Goal: Check status: Check status

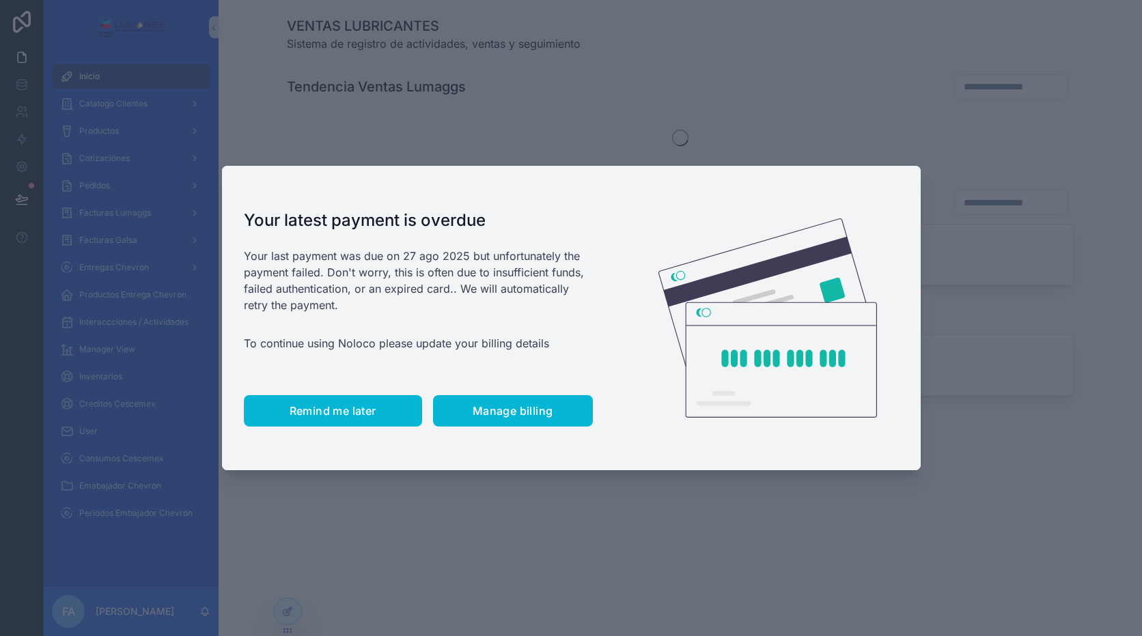
click at [332, 421] on button "Remind me later" at bounding box center [333, 410] width 178 height 31
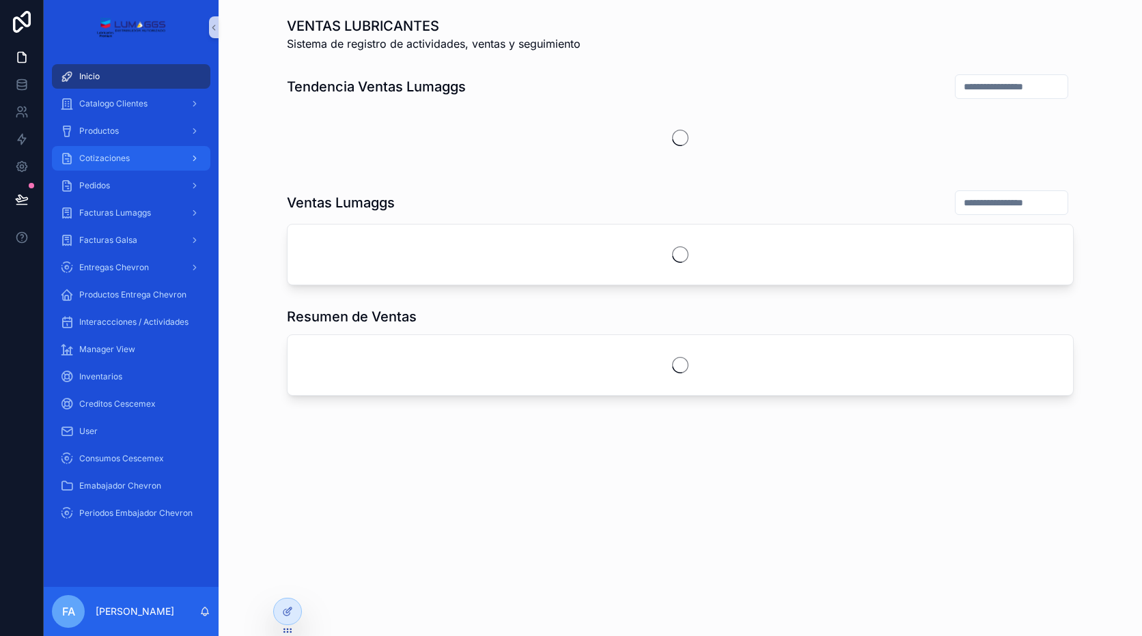
click at [132, 154] on div "Cotizaciones" at bounding box center [131, 158] width 142 height 22
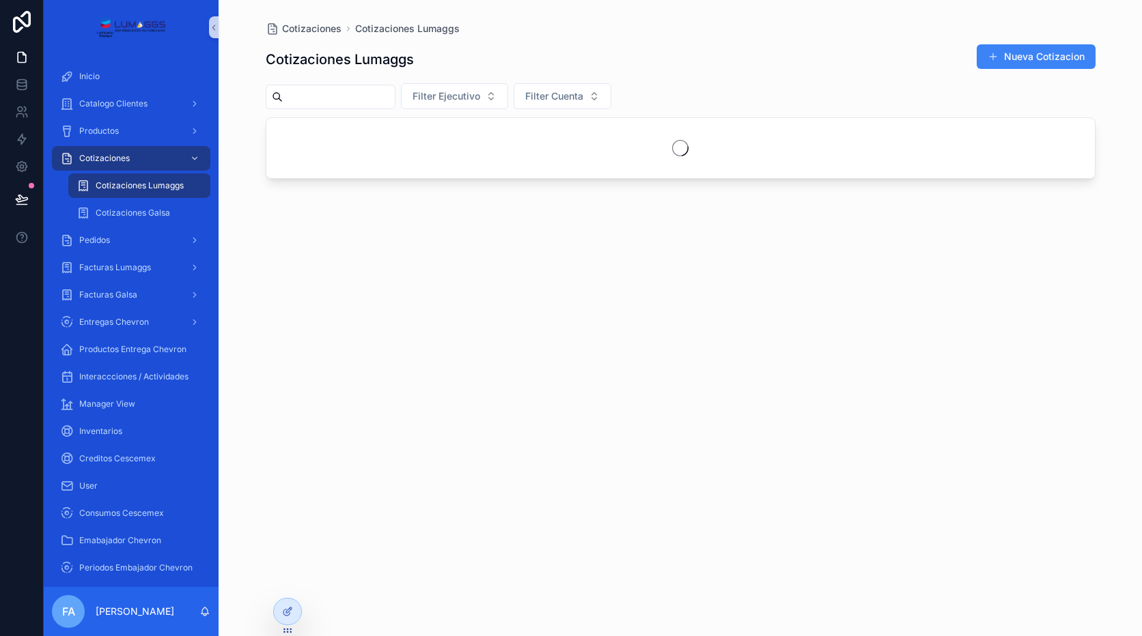
click at [165, 184] on span "Cotizaciones Lumaggs" at bounding box center [140, 185] width 88 height 11
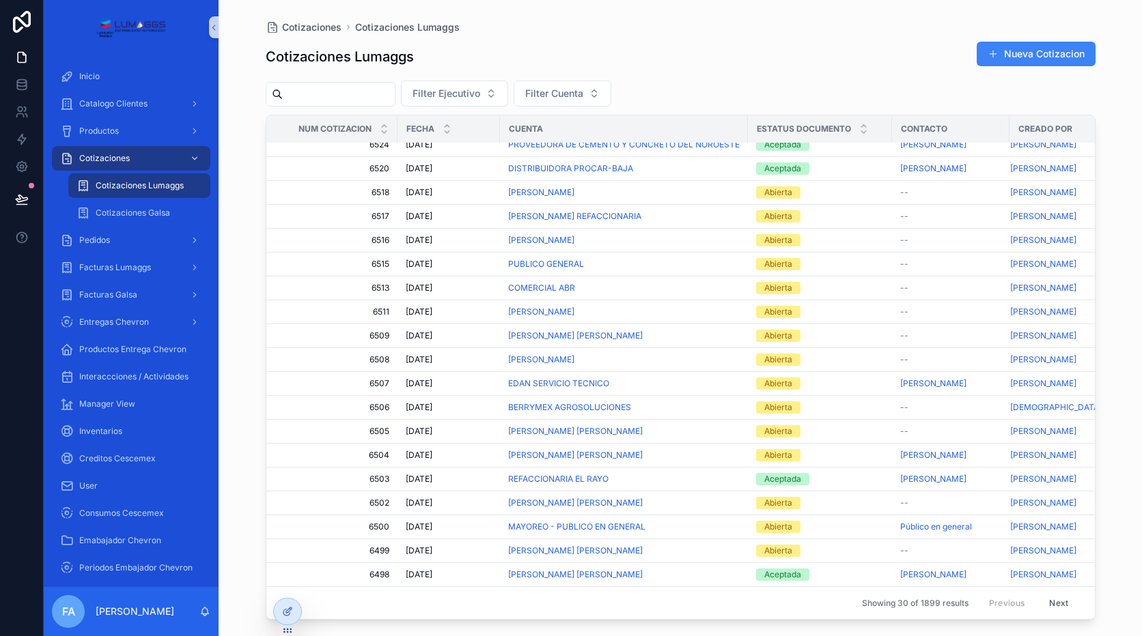
scroll to position [283, 0]
click at [358, 100] on input "scrollable content" at bounding box center [339, 94] width 112 height 19
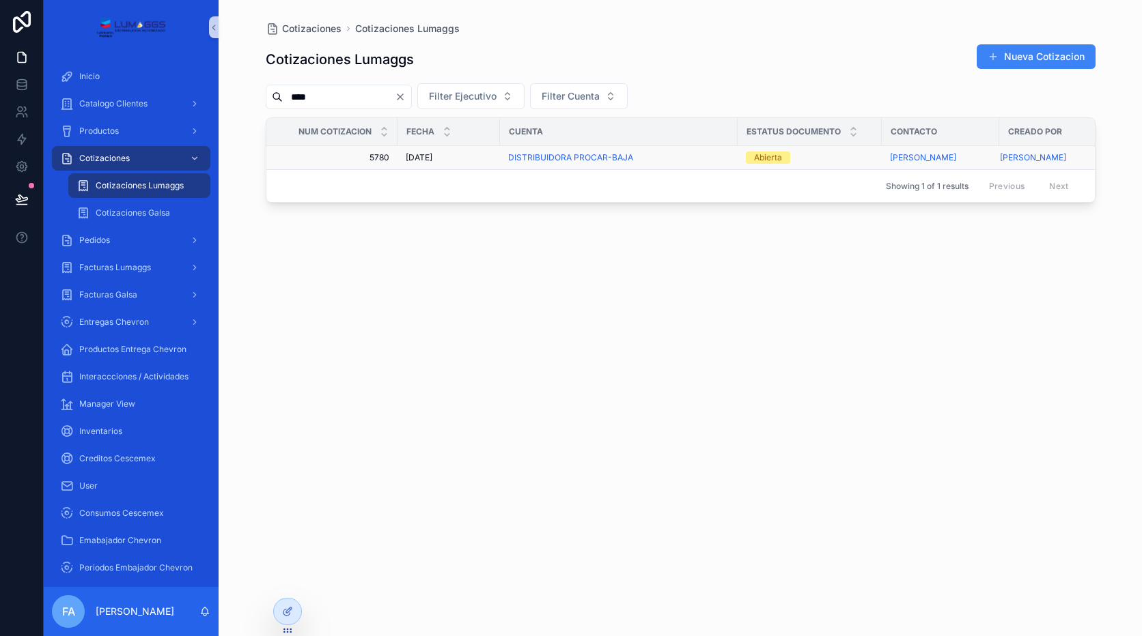
type input "****"
click at [421, 158] on span "[DATE]" at bounding box center [419, 157] width 27 height 11
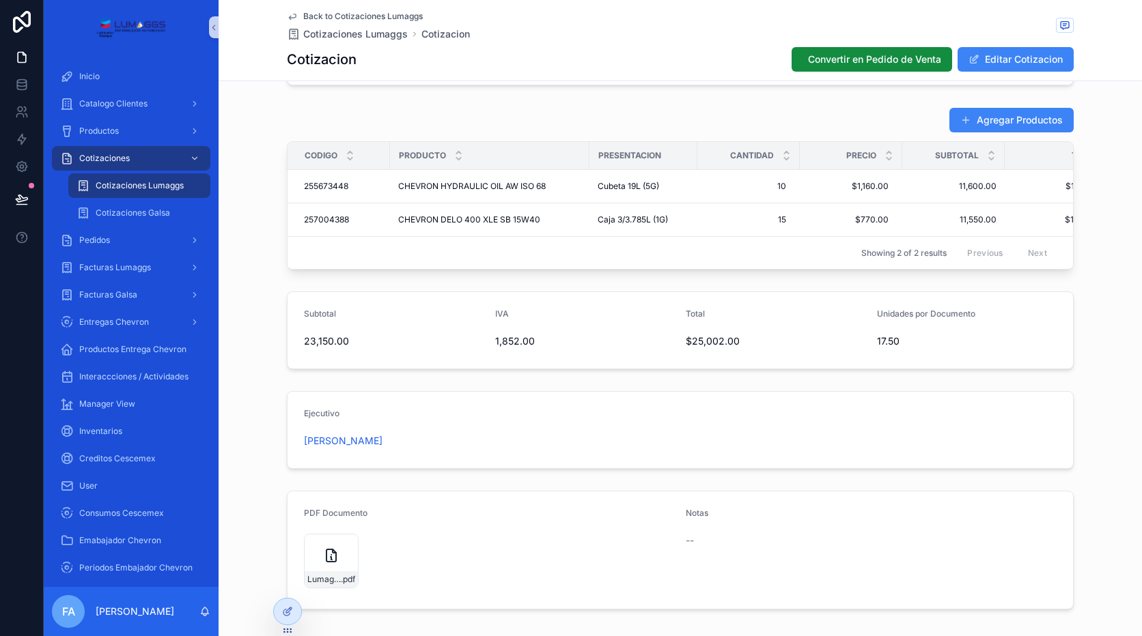
scroll to position [531, 0]
